Goal: Complete application form: Complete application form

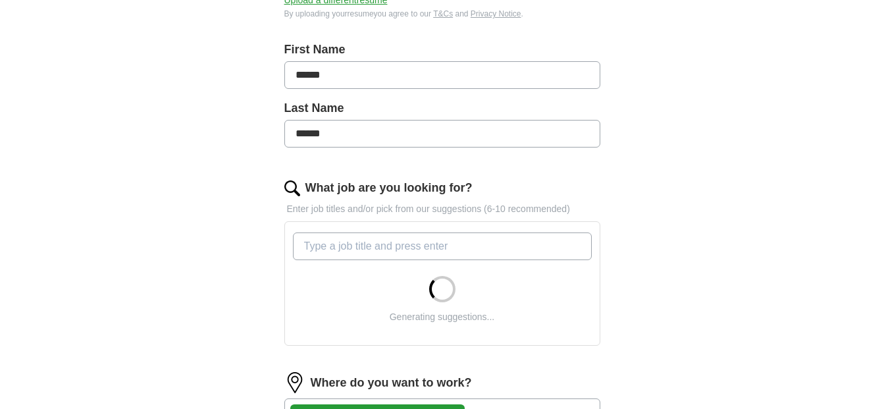
click at [457, 244] on input "What job are you looking for?" at bounding box center [442, 246] width 299 height 28
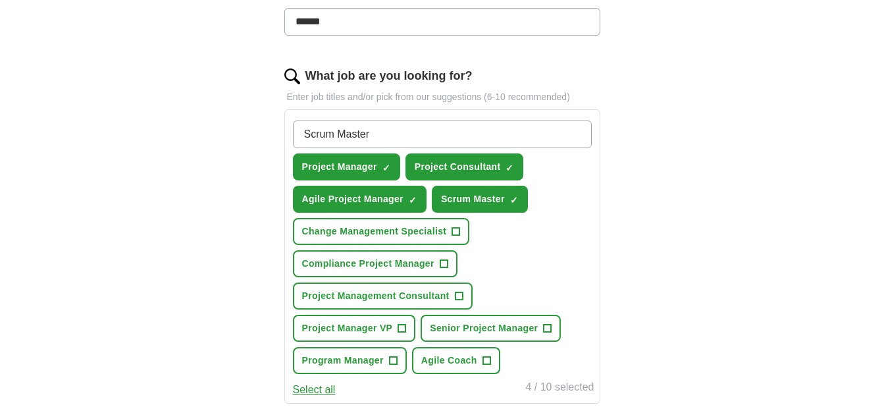
scroll to position [395, 0]
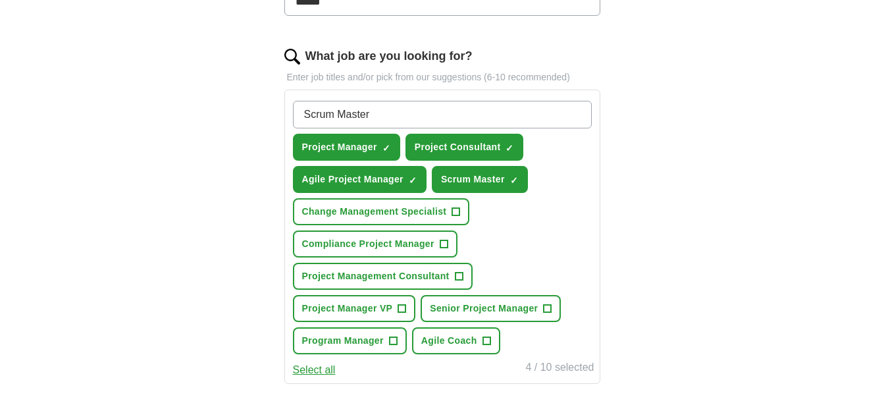
type input "Scrum Master"
click at [367, 271] on span "Project Management Consultant" at bounding box center [375, 276] width 147 height 14
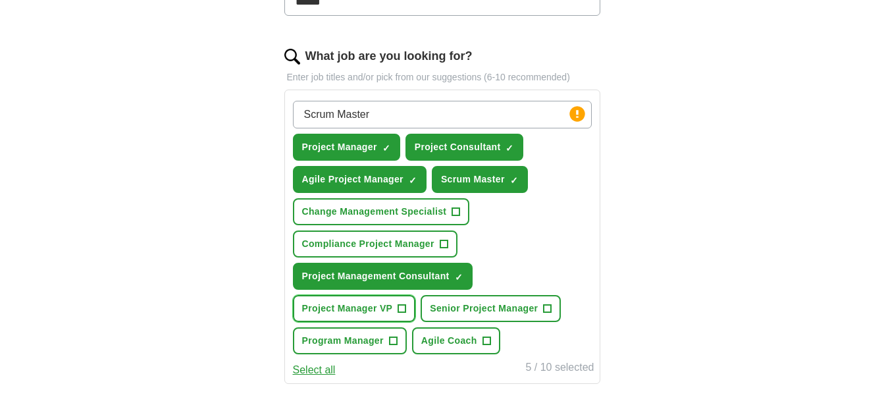
click at [359, 309] on span "Project Manager VP" at bounding box center [347, 308] width 91 height 14
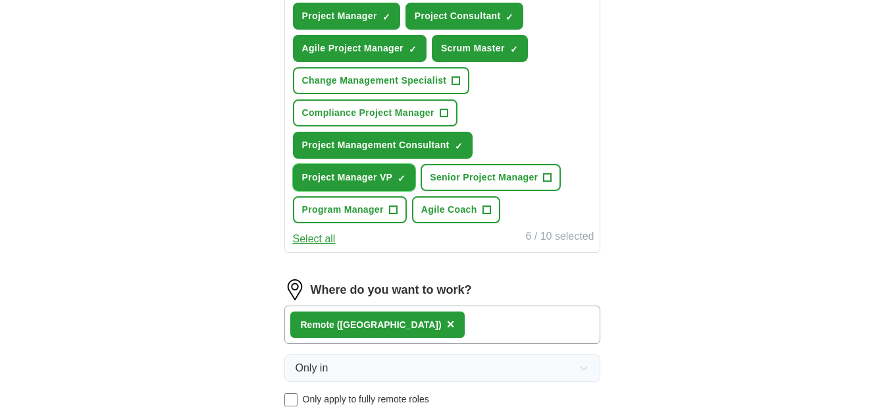
scroll to position [526, 0]
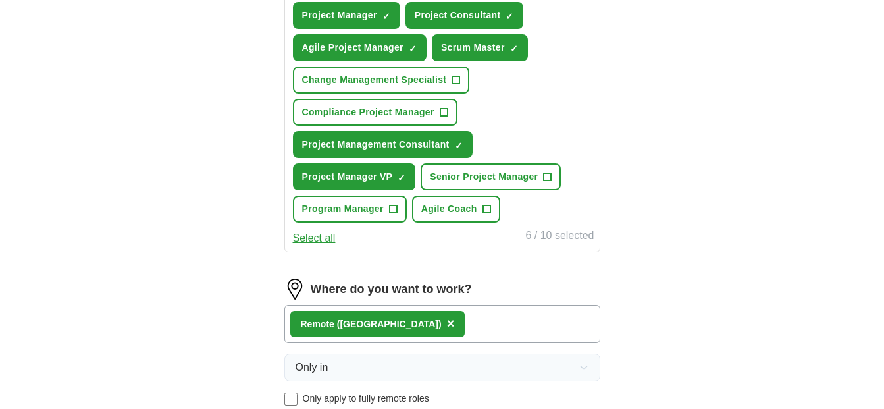
click at [409, 318] on div "Remote (US) ×" at bounding box center [442, 324] width 316 height 38
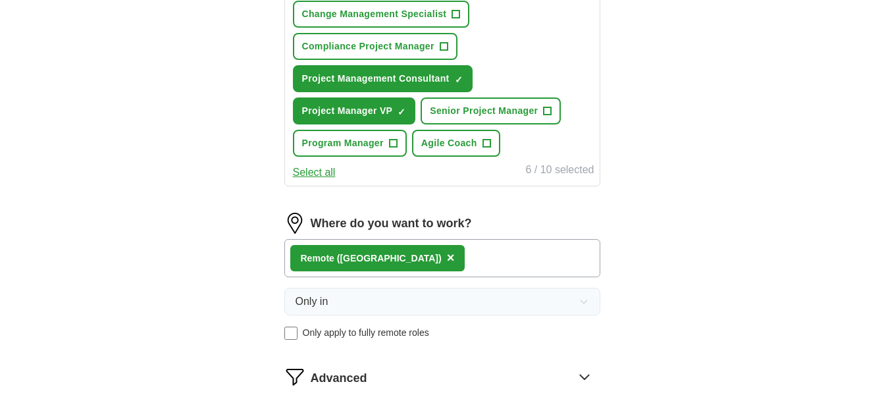
click at [438, 260] on div "Remote (US) ×" at bounding box center [442, 258] width 316 height 38
click at [400, 250] on div "Remote (US) ×" at bounding box center [442, 258] width 316 height 38
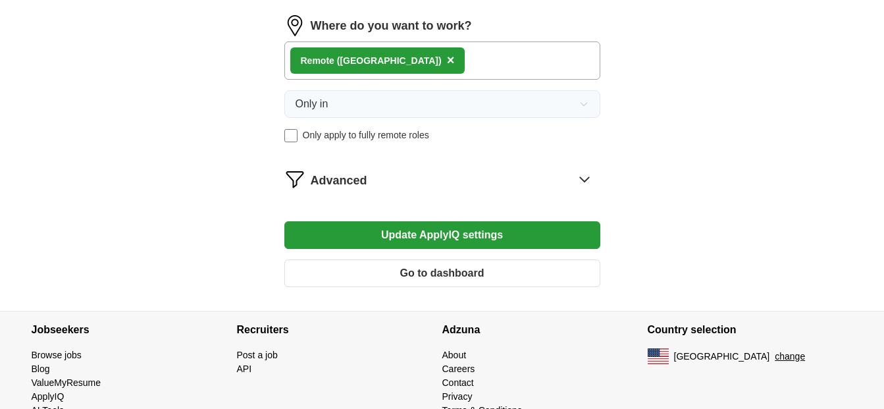
scroll to position [658, 0]
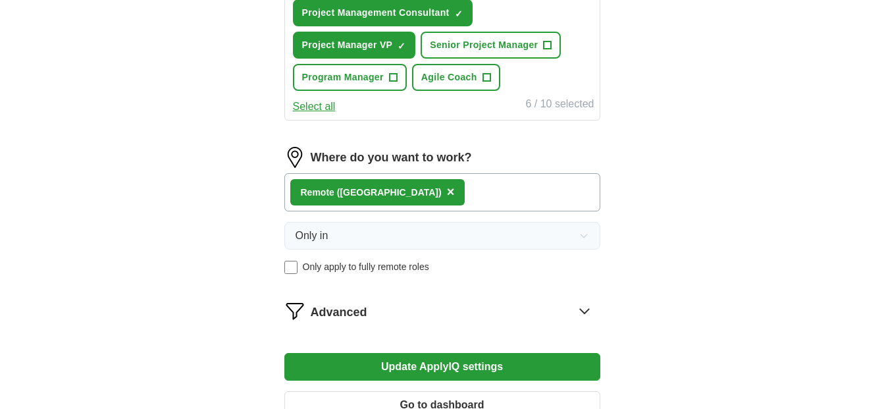
click at [399, 192] on div "Remote (US) ×" at bounding box center [442, 192] width 316 height 38
click at [409, 189] on div "Remote (US) ×" at bounding box center [442, 192] width 316 height 38
click at [411, 188] on div "Remote (US) ×" at bounding box center [442, 192] width 316 height 38
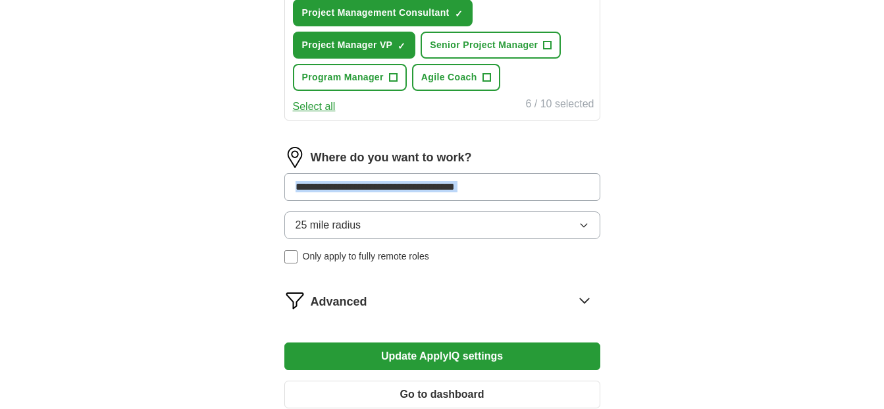
click at [505, 186] on input at bounding box center [442, 187] width 316 height 28
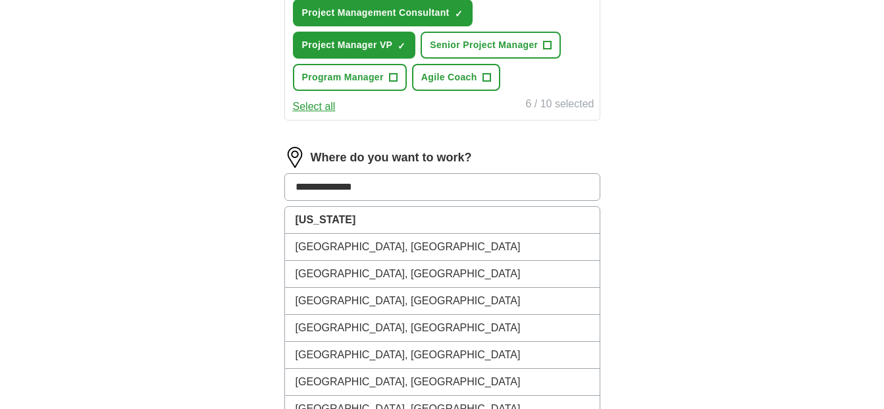
type input "**********"
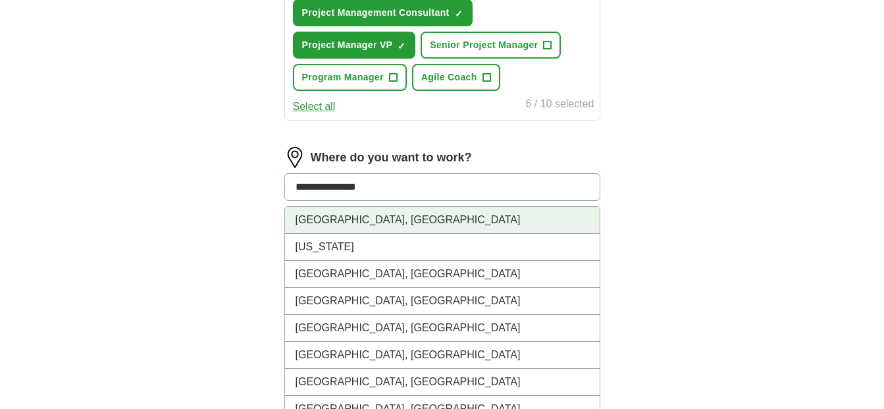
click at [376, 216] on li "Jersey City, NJ" at bounding box center [442, 220] width 315 height 27
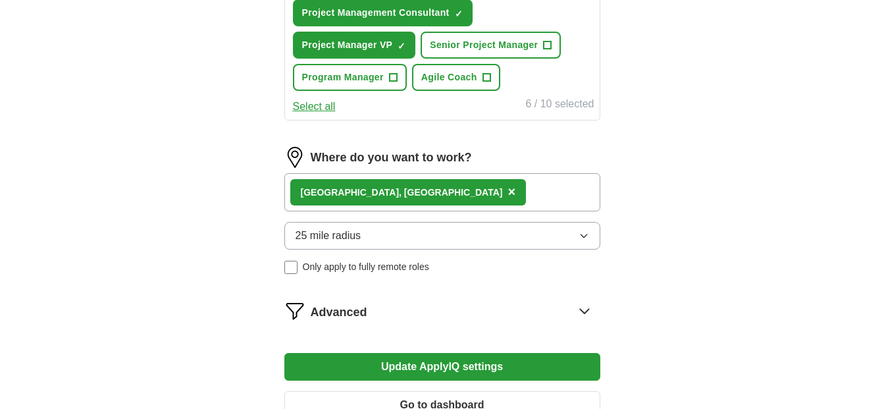
click at [424, 188] on div "Jersey City, NJ ×" at bounding box center [442, 192] width 316 height 38
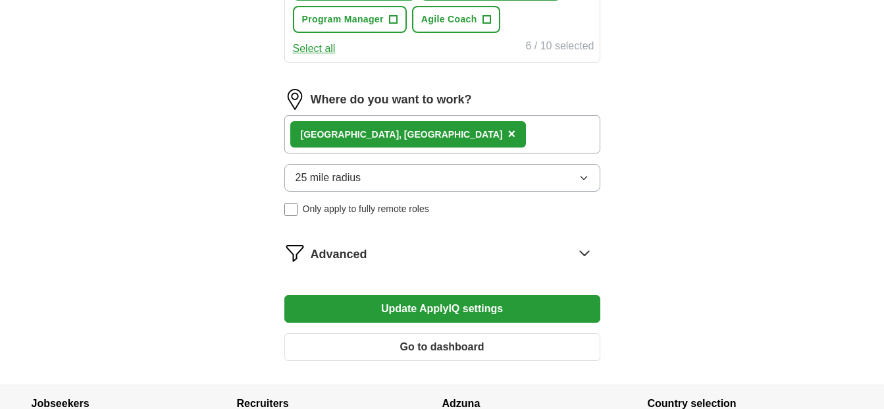
scroll to position [693, 0]
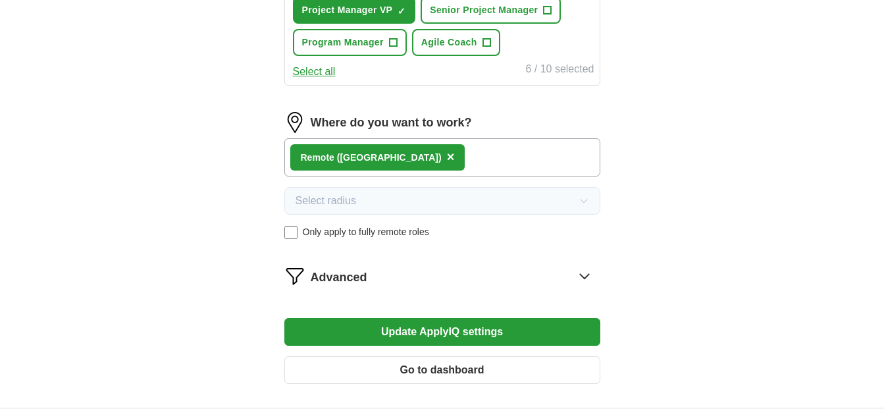
click at [418, 328] on button "Update ApplyIQ settings" at bounding box center [442, 332] width 316 height 28
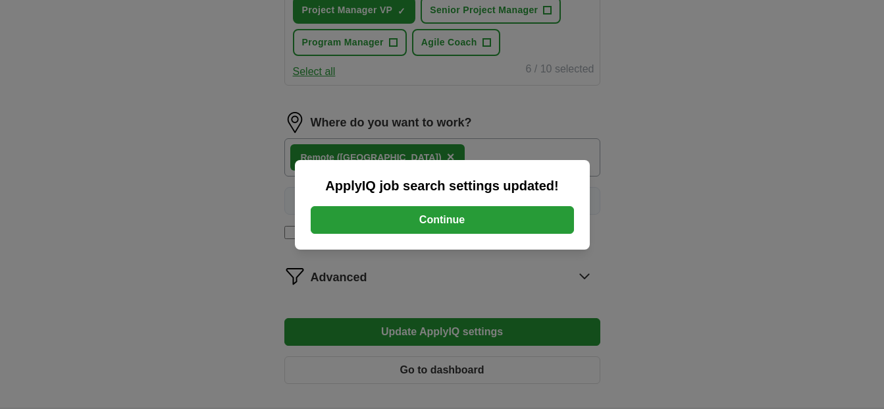
click at [434, 217] on button "Continue" at bounding box center [442, 220] width 263 height 28
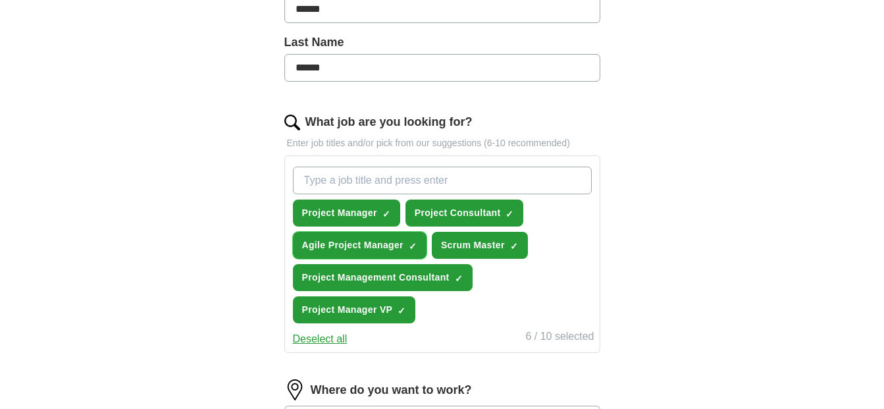
click at [365, 244] on span "Agile Project Manager" at bounding box center [352, 245] width 101 height 14
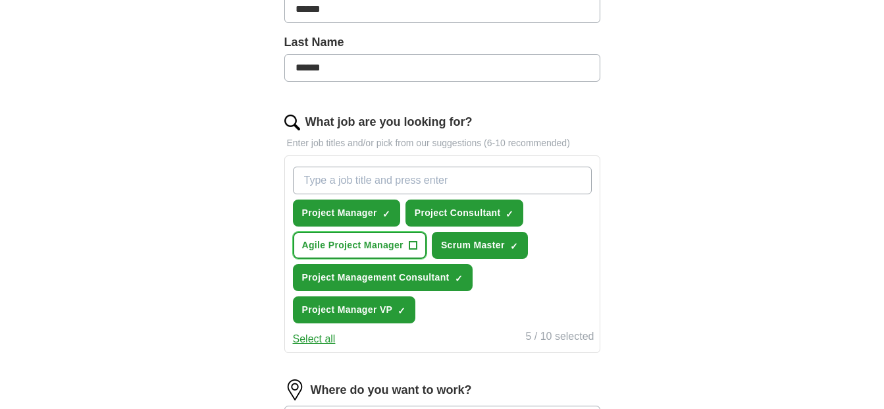
click at [367, 244] on span "Agile Project Manager" at bounding box center [352, 245] width 101 height 14
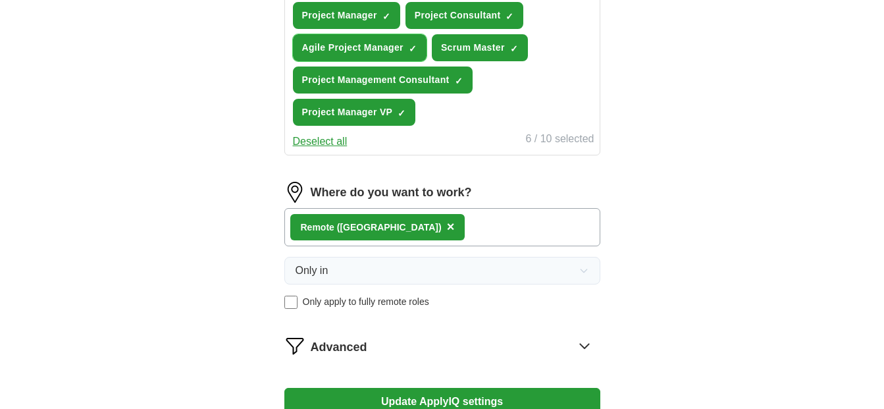
scroll to position [592, 0]
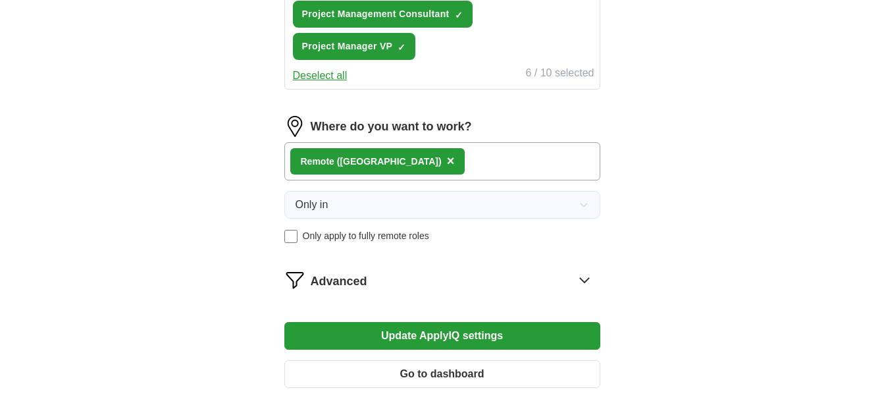
click at [447, 156] on span "×" at bounding box center [451, 160] width 8 height 14
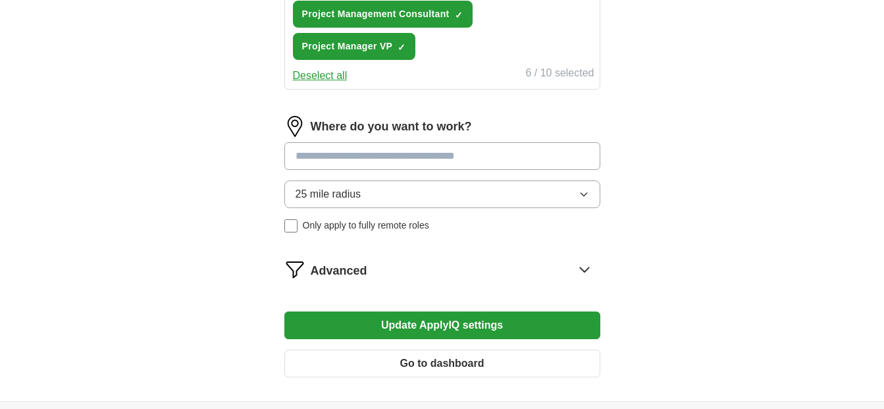
click at [368, 157] on input at bounding box center [442, 156] width 316 height 28
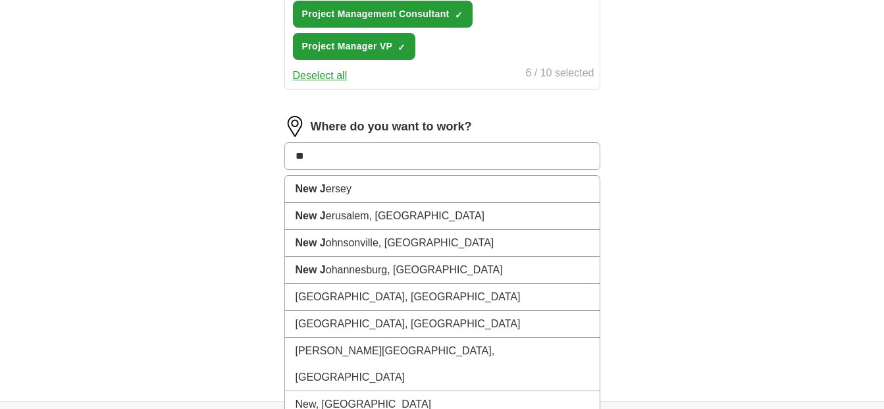
type input "*"
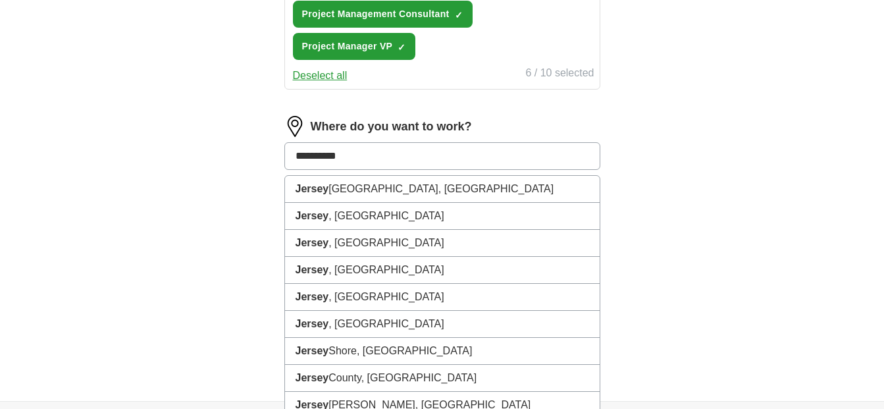
type input "**********"
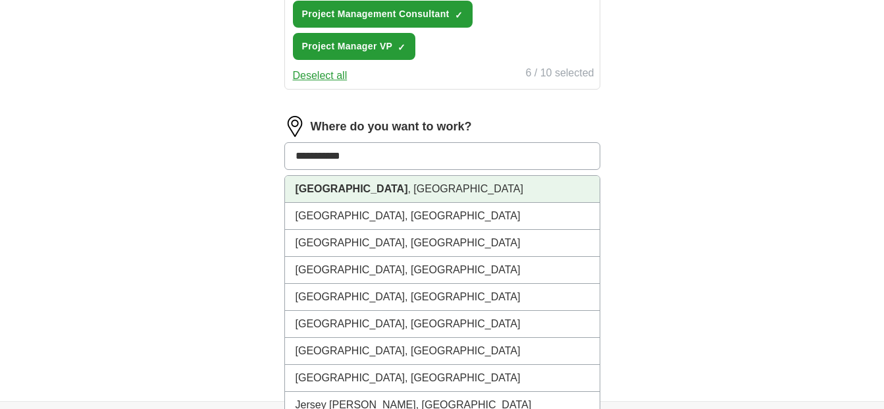
click at [398, 194] on li "[GEOGRAPHIC_DATA] , [GEOGRAPHIC_DATA]" at bounding box center [442, 189] width 315 height 27
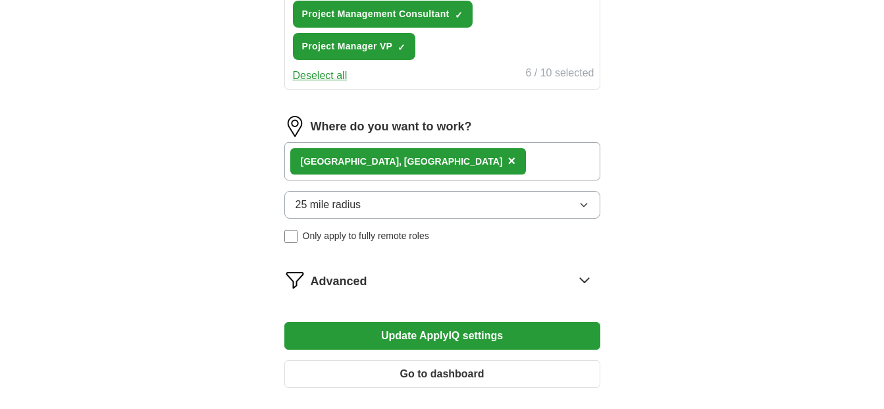
click at [403, 168] on div "[GEOGRAPHIC_DATA] , [GEOGRAPHIC_DATA] ×" at bounding box center [442, 161] width 316 height 38
click at [367, 332] on button "Update ApplyIQ settings" at bounding box center [442, 336] width 316 height 28
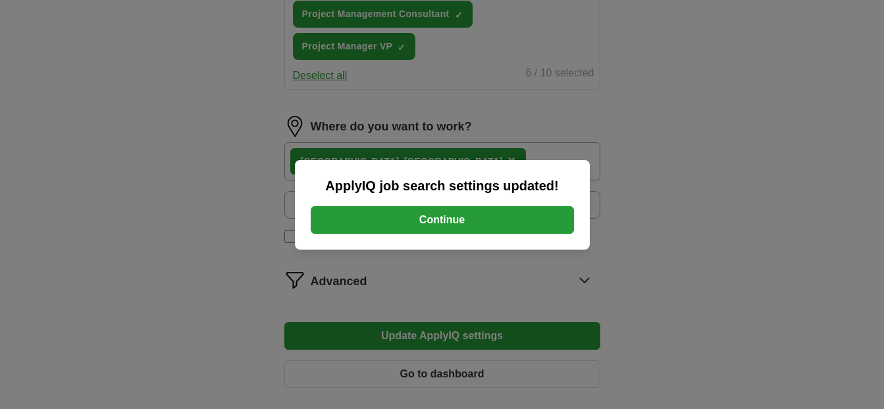
click at [466, 220] on button "Continue" at bounding box center [442, 220] width 263 height 28
